Goal: Complete application form

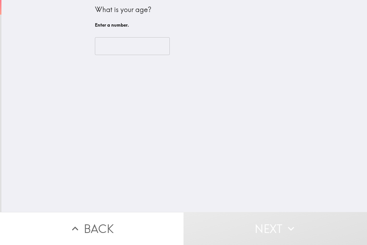
click at [129, 44] on input "number" at bounding box center [132, 46] width 75 height 18
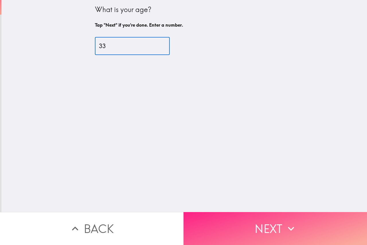
type input "33"
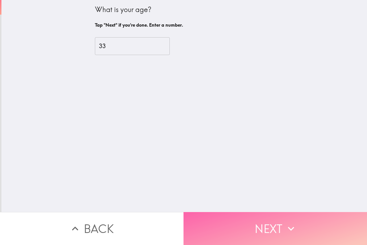
click at [247, 220] on button "Next" at bounding box center [276, 228] width 184 height 33
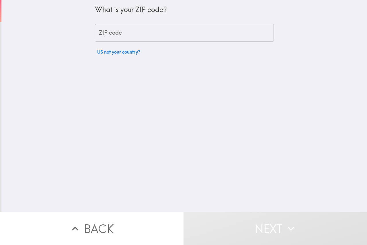
click at [129, 30] on input "ZIP code" at bounding box center [184, 33] width 179 height 18
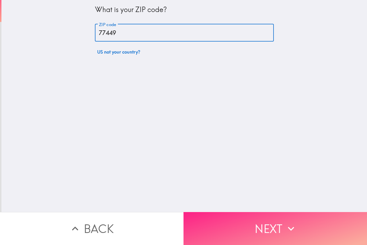
type input "77449"
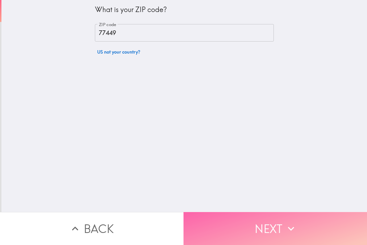
click at [246, 219] on button "Next" at bounding box center [276, 228] width 184 height 33
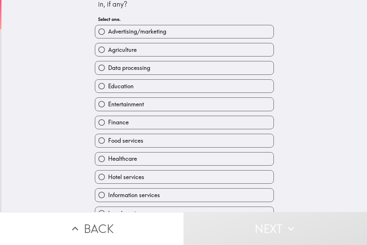
scroll to position [29, 0]
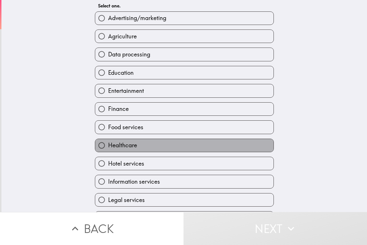
click at [149, 148] on label "Healthcare" at bounding box center [184, 145] width 178 height 13
click at [108, 148] on input "Healthcare" at bounding box center [101, 145] width 13 height 13
radio input "true"
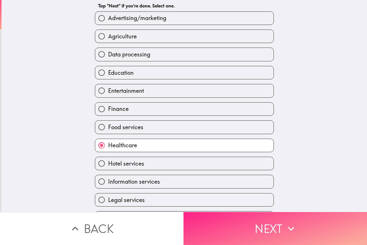
click at [229, 226] on button "Next" at bounding box center [276, 228] width 184 height 33
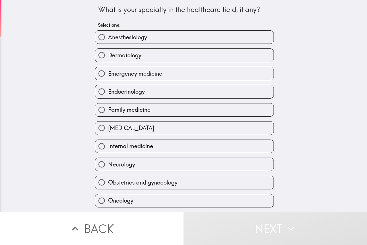
click at [145, 149] on span "Internal medicine" at bounding box center [130, 146] width 45 height 8
click at [108, 149] on input "Internal medicine" at bounding box center [101, 146] width 13 height 13
radio input "true"
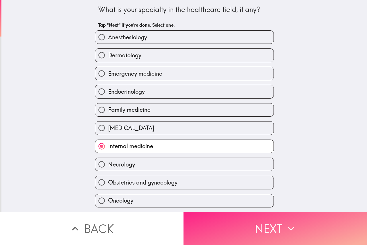
click at [232, 228] on button "Next" at bounding box center [276, 228] width 184 height 33
